Goal: Information Seeking & Learning: Understand process/instructions

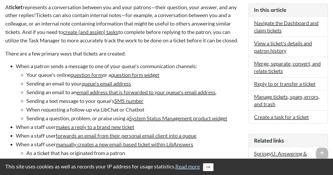
scroll to position [4, 0]
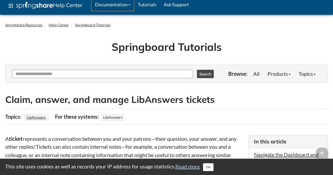
click at [134, 3] on link "Documentation" at bounding box center [112, 4] width 43 height 13
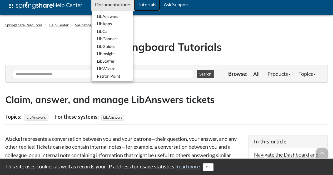
click at [154, 4] on link "Tutorials" at bounding box center [147, 4] width 26 height 13
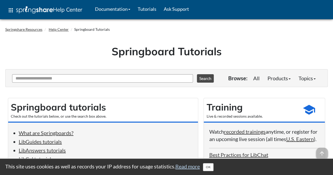
scroll to position [105, 0]
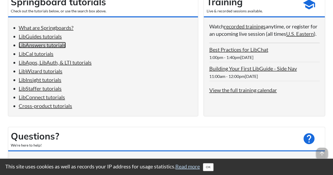
click at [29, 45] on link "LibAnswers tutorials" at bounding box center [42, 45] width 47 height 6
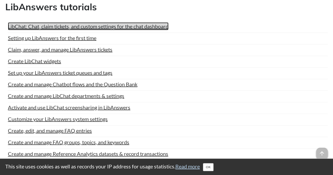
click at [57, 24] on link "LibChat: Chat, claim tickets, and custom settings for the chat dashboard" at bounding box center [88, 26] width 160 height 8
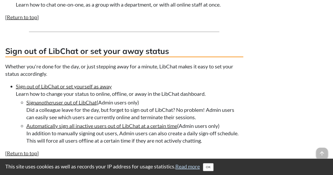
scroll to position [1493, 0]
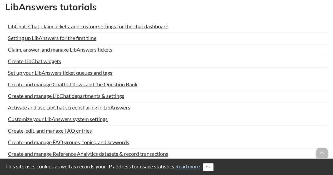
scroll to position [749, 0]
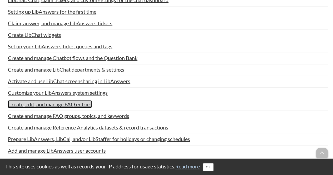
click at [49, 102] on link "Create, edit, and manage FAQ entries" at bounding box center [50, 104] width 84 height 8
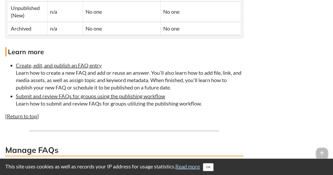
scroll to position [1183, 0]
